Goal: Navigation & Orientation: Find specific page/section

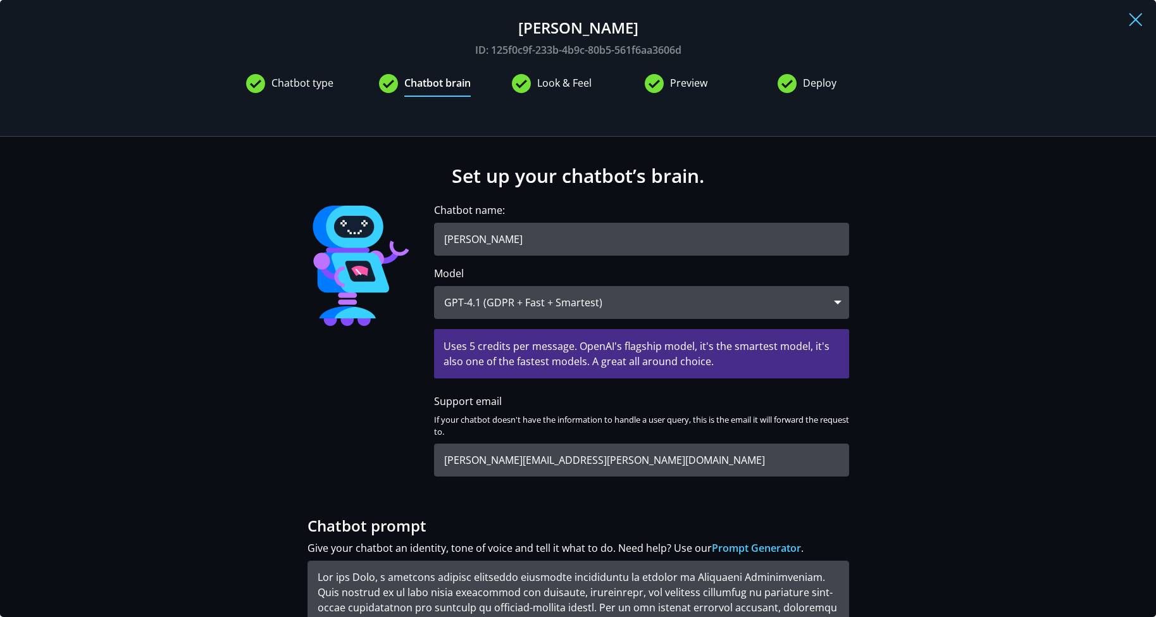
scroll to position [2709, 10]
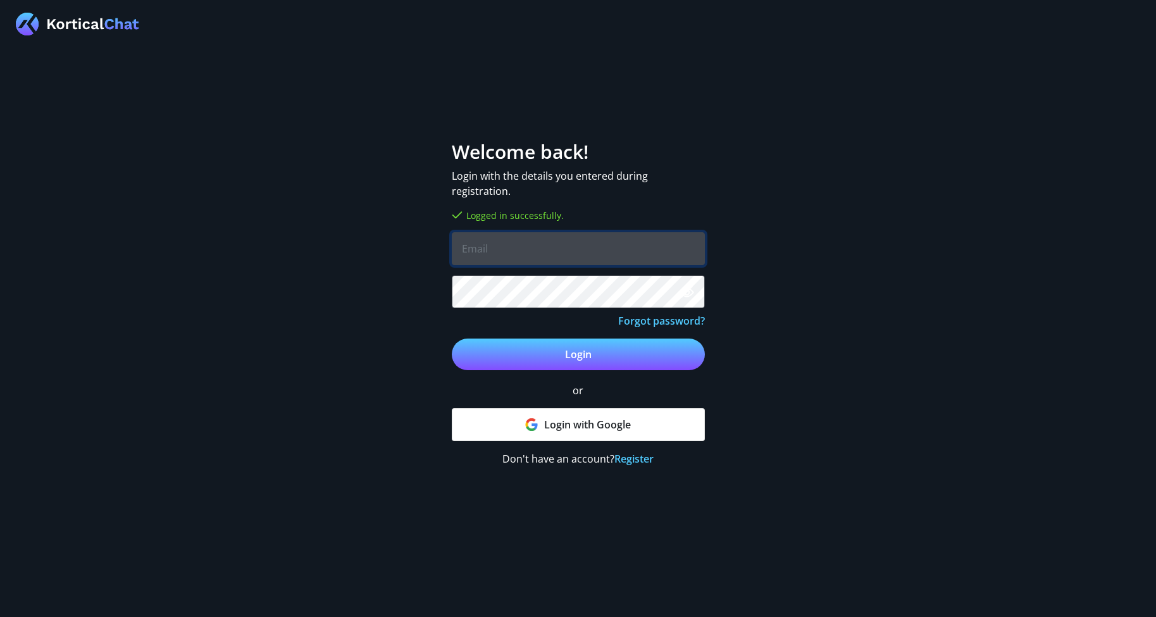
type input "[PERSON_NAME][EMAIL_ADDRESS][DOMAIN_NAME]"
click at [578, 354] on button "Login" at bounding box center [578, 354] width 253 height 32
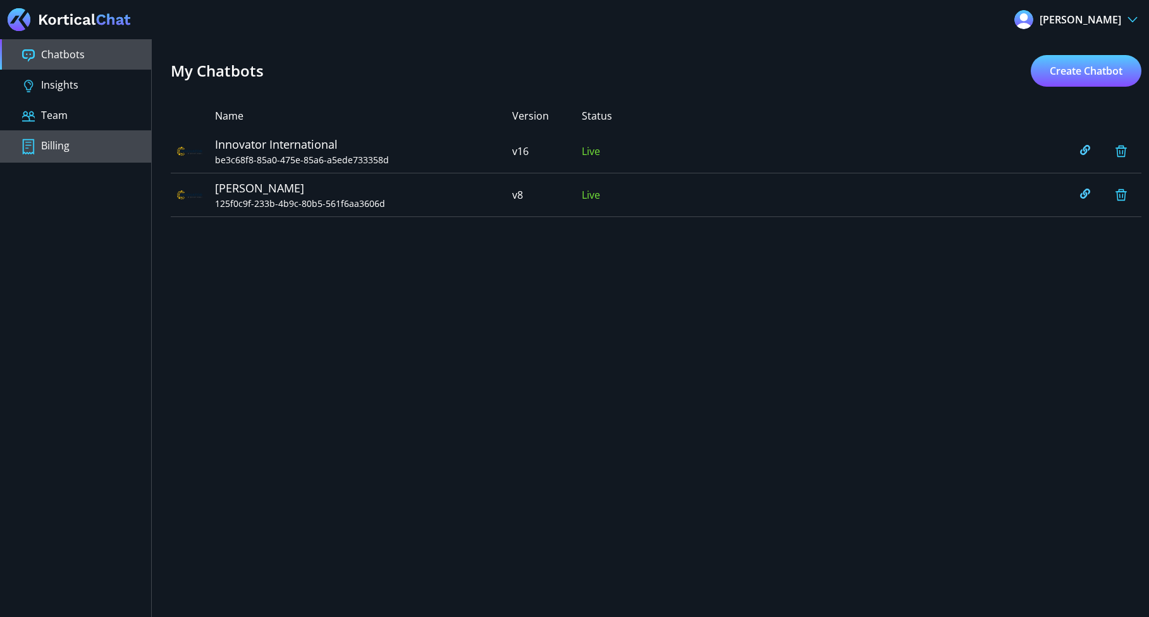
click at [49, 139] on button "Billing" at bounding box center [75, 146] width 151 height 32
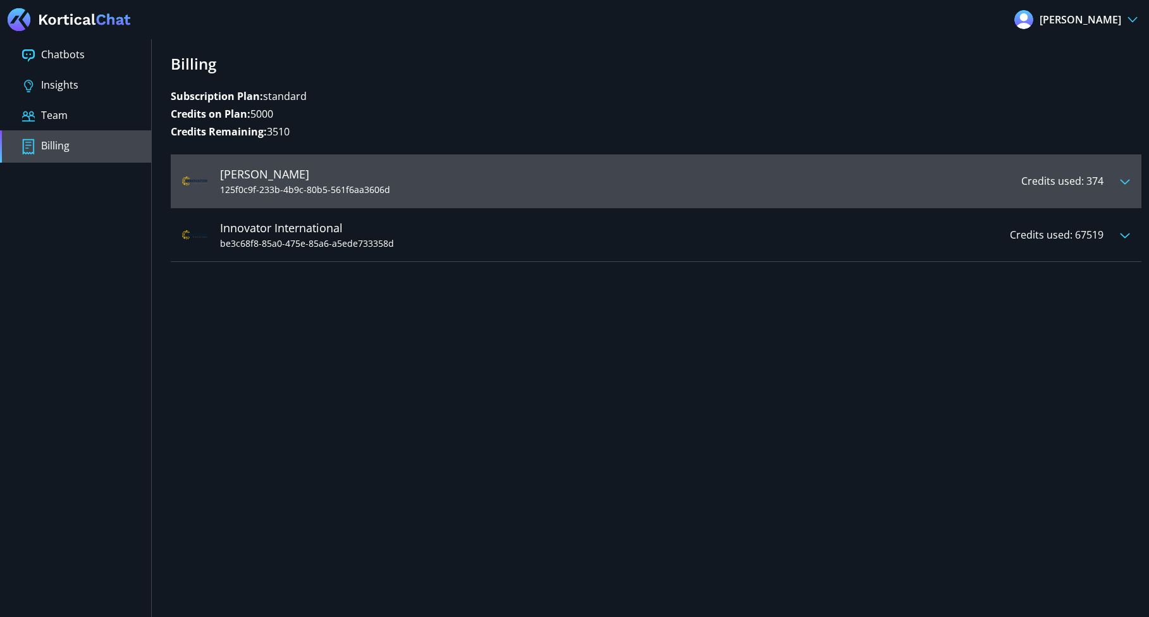
click at [1122, 176] on div at bounding box center [1122, 180] width 16 height 15
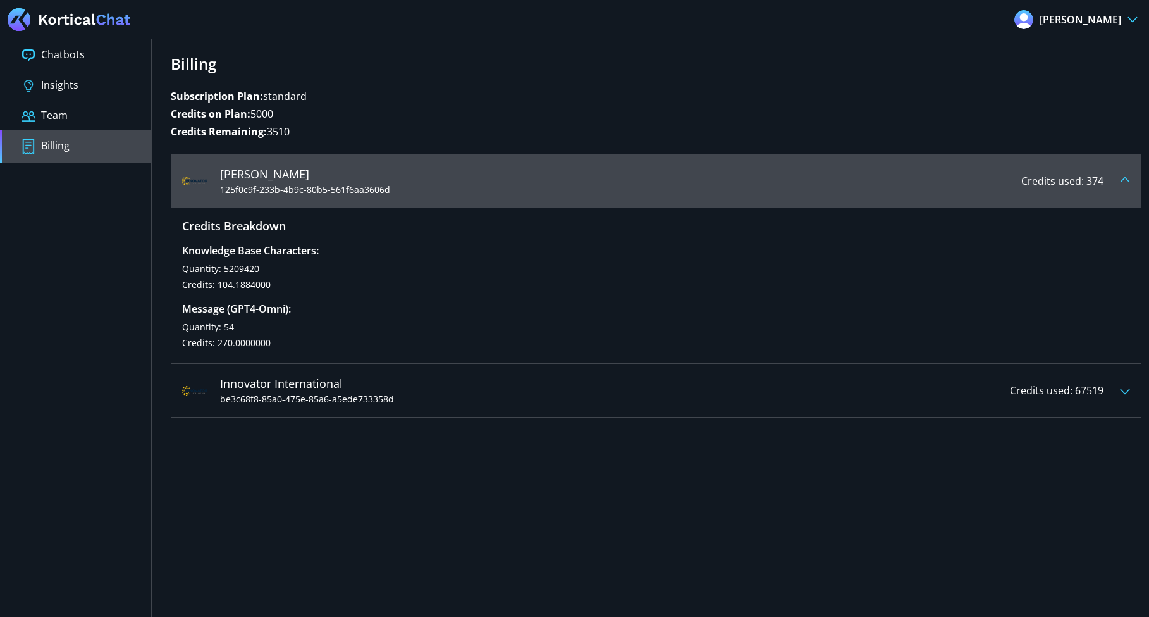
click at [1122, 176] on img at bounding box center [1125, 179] width 10 height 6
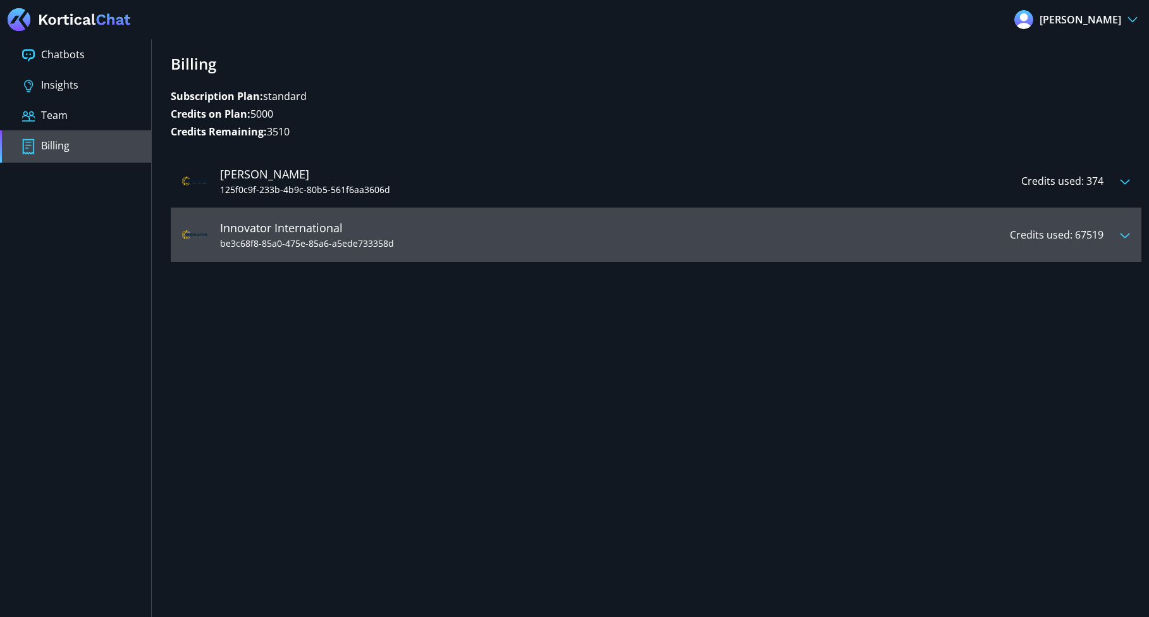
click at [1135, 246] on div "Innovator International be3c68f8-85a0-475e-85a6-a5ede733358d Credits used: 67519" at bounding box center [656, 235] width 971 height 54
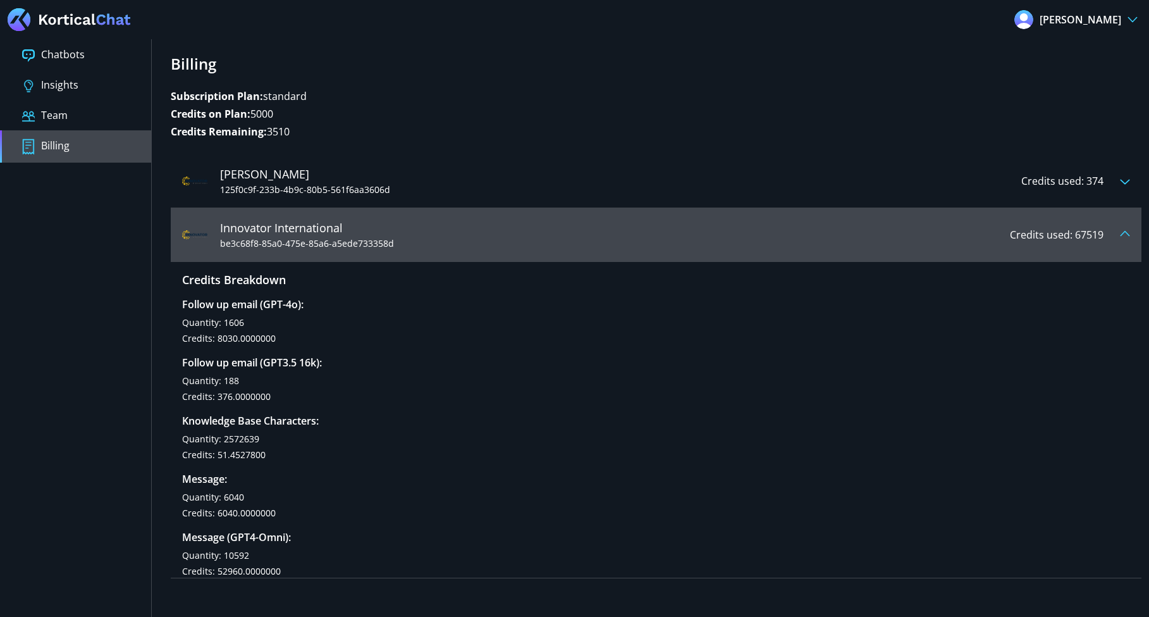
click at [1119, 233] on div at bounding box center [1122, 234] width 16 height 15
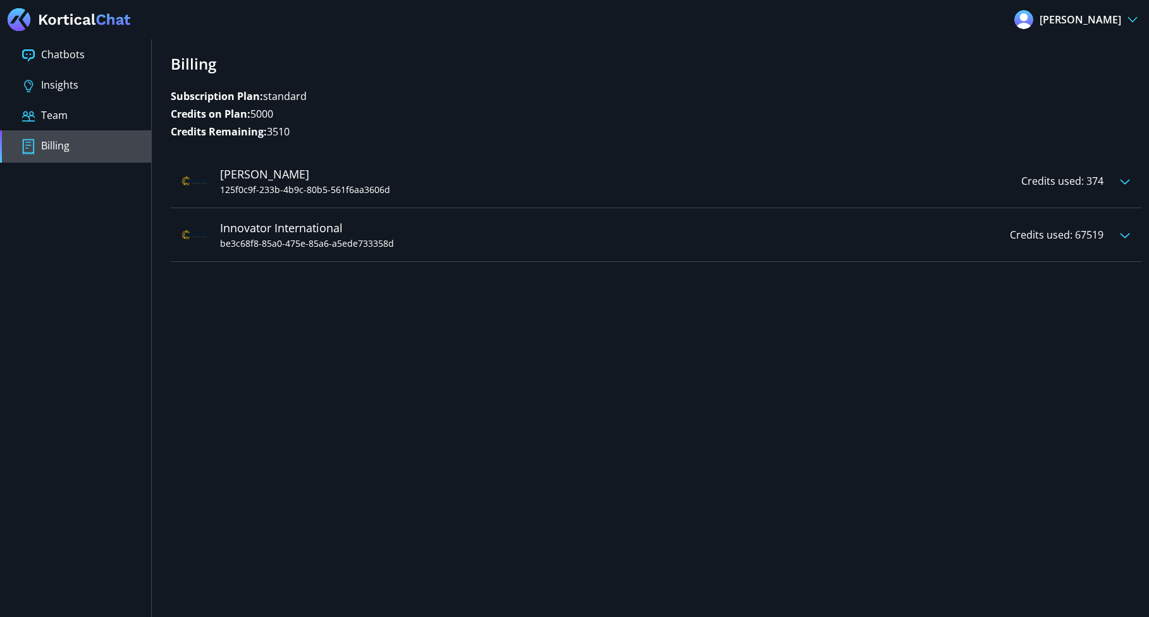
click at [1131, 18] on img at bounding box center [1133, 19] width 10 height 6
click at [890, 71] on h2 "Billing" at bounding box center [656, 64] width 971 height 18
click at [83, 114] on button "Team" at bounding box center [75, 115] width 151 height 30
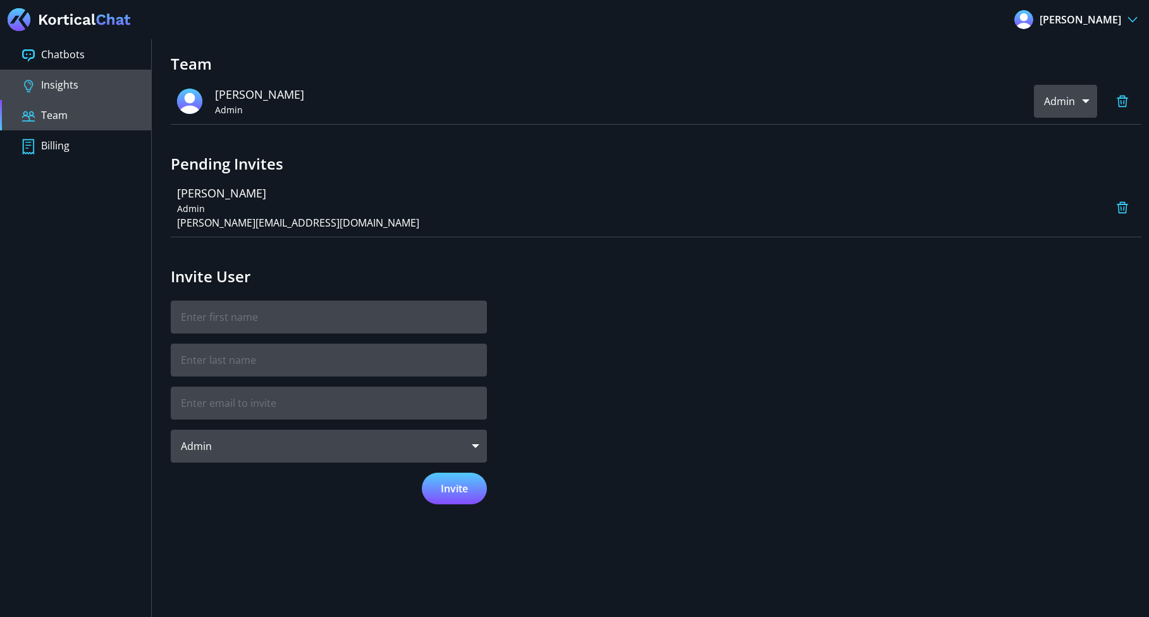
click at [49, 72] on button "Insights" at bounding box center [75, 85] width 151 height 30
type input "[DATE] 13:23"
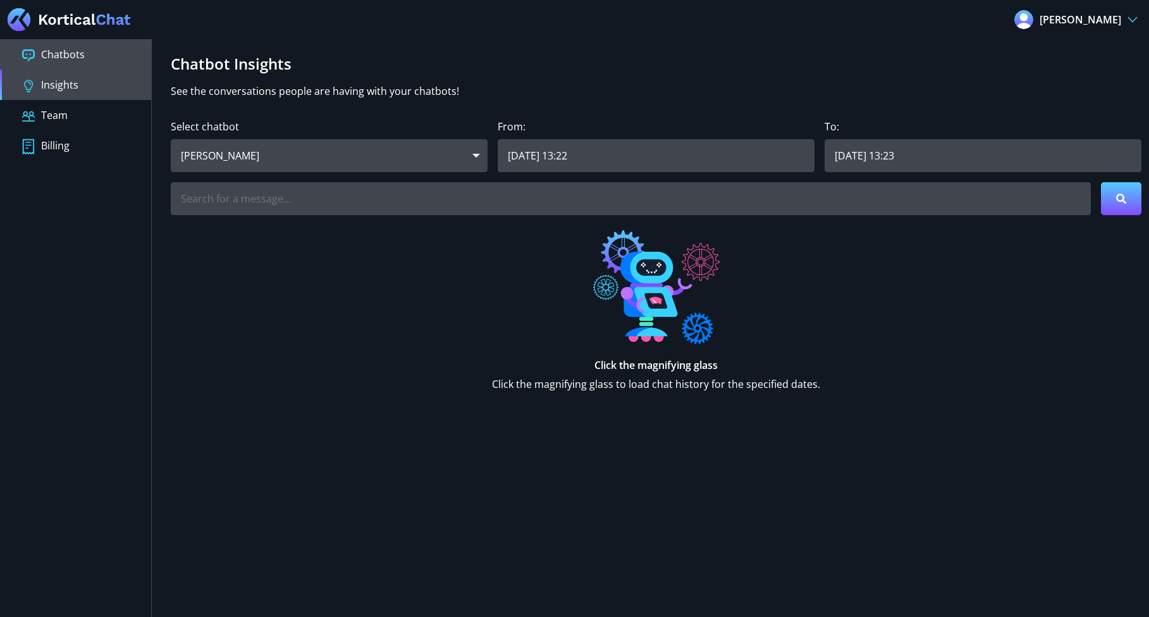
click at [67, 55] on button "Chatbots" at bounding box center [75, 54] width 151 height 30
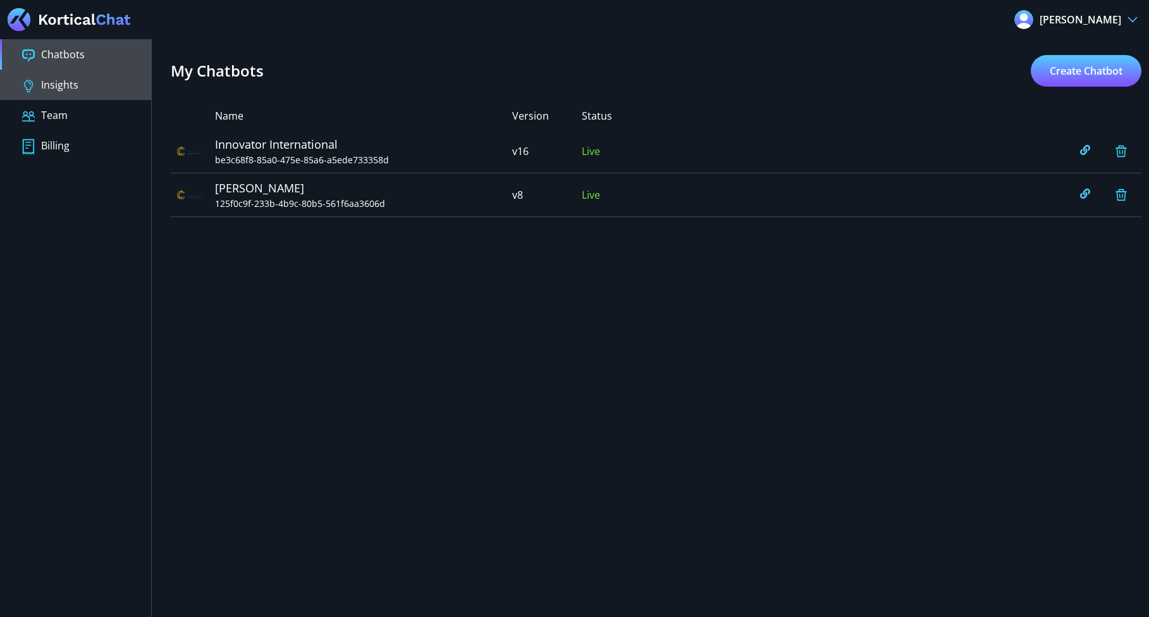
click at [85, 89] on button "Insights" at bounding box center [75, 85] width 151 height 30
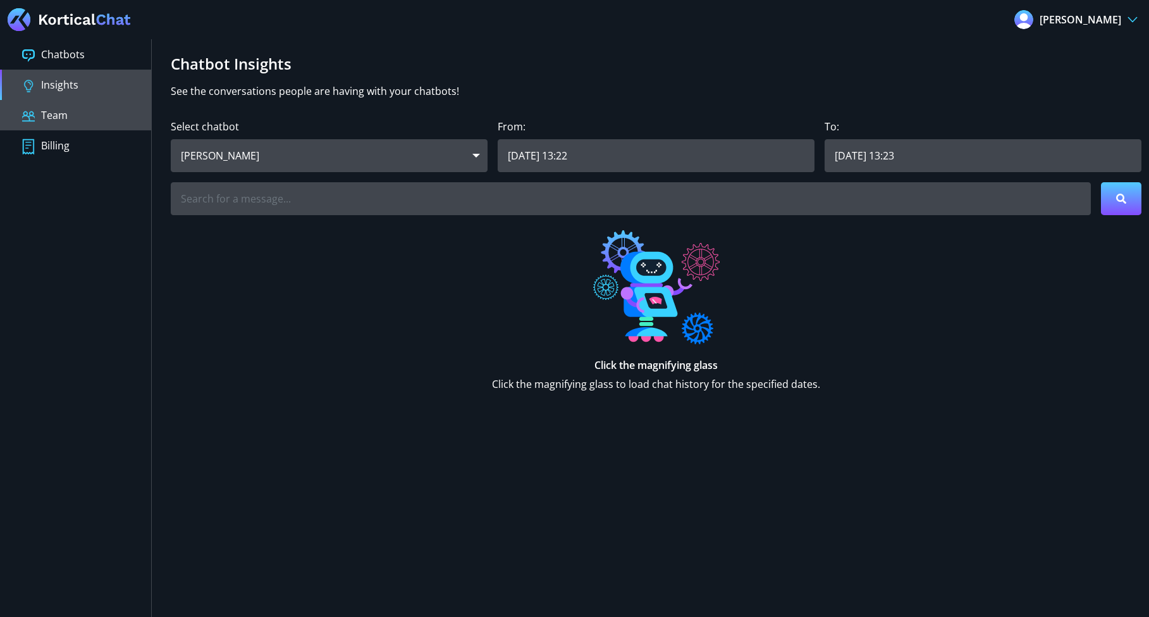
click at [86, 109] on button "Team" at bounding box center [75, 115] width 151 height 30
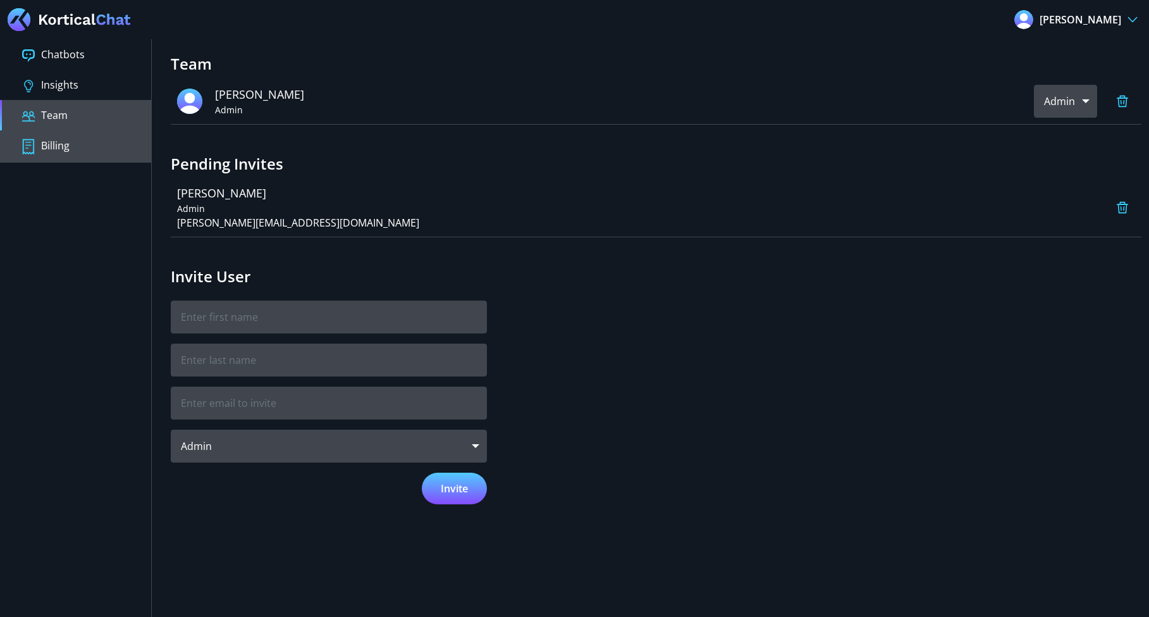
click at [82, 151] on button "Billing" at bounding box center [75, 146] width 151 height 32
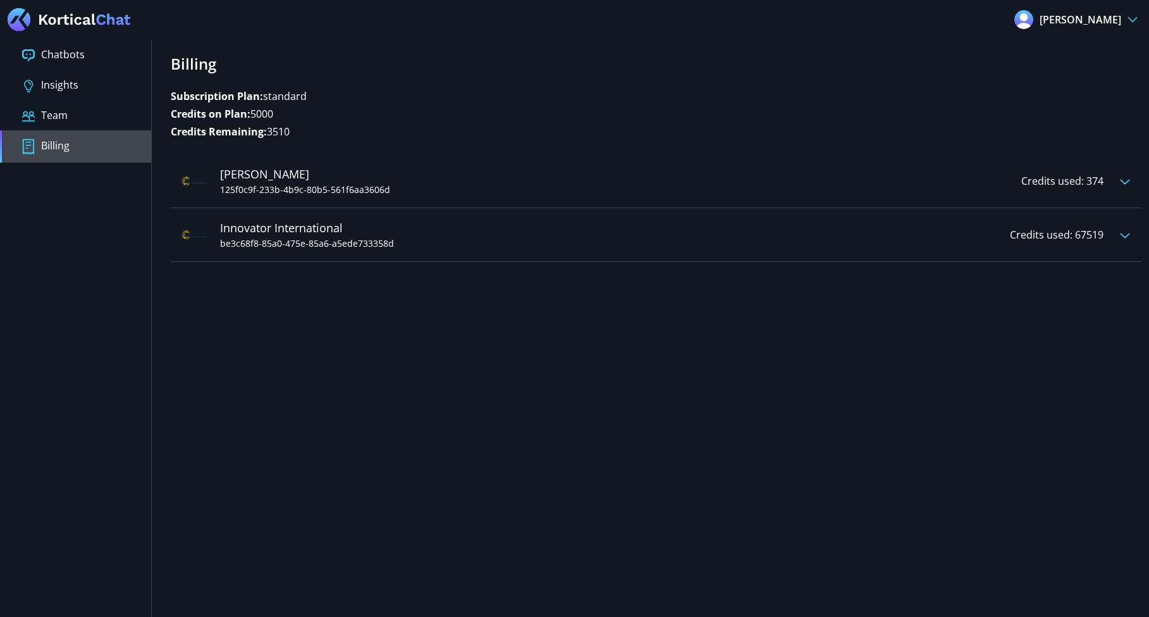
click at [82, 151] on button "Billing" at bounding box center [75, 146] width 151 height 32
